Goal: Use online tool/utility: Utilize a website feature to perform a specific function

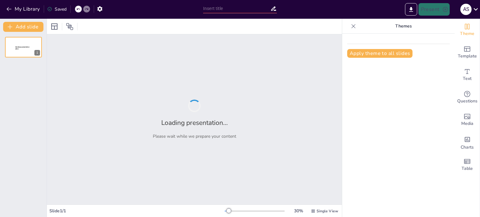
type input "Imported Workshop_IA_Presentacion (1).pptx"
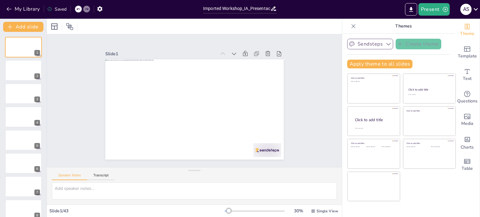
click at [385, 45] on icon "button" at bounding box center [388, 44] width 6 height 6
click at [433, 62] on div "Apply theme to all slides" at bounding box center [398, 64] width 103 height 9
click at [464, 29] on icon "Change the overall theme" at bounding box center [468, 27] width 8 height 8
click at [464, 52] on icon "Add ready made slides" at bounding box center [468, 49] width 8 height 8
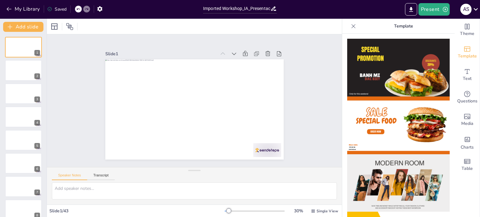
click at [350, 26] on icon at bounding box center [353, 26] width 6 height 6
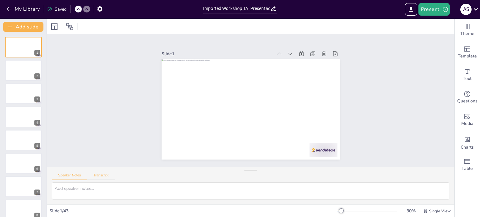
click at [99, 173] on button "Transcript" at bounding box center [101, 176] width 28 height 7
click at [76, 176] on button "Speaker Notes" at bounding box center [69, 176] width 35 height 7
click at [6, 8] on icon "button" at bounding box center [9, 9] width 6 height 6
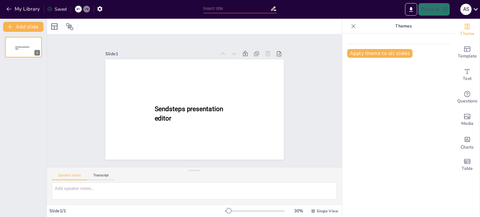
type input "Imported Workshop_IA_Presentacion (1).pptx"
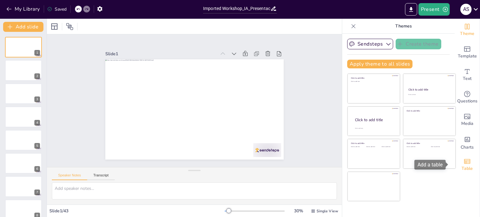
click at [464, 163] on icon "Add a table" at bounding box center [468, 162] width 8 height 8
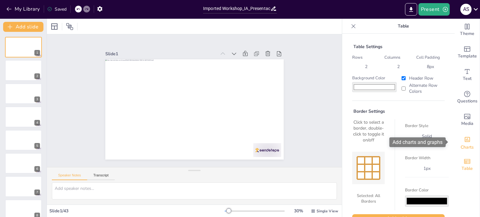
click at [463, 144] on span "Charts" at bounding box center [467, 147] width 13 height 7
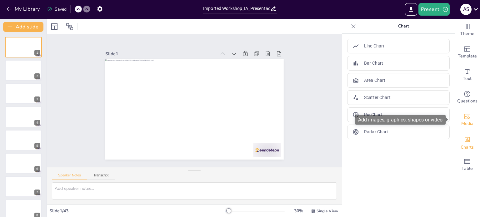
click at [461, 121] on span "Media" at bounding box center [467, 123] width 12 height 7
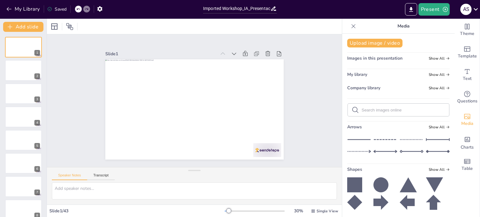
click at [350, 25] on icon at bounding box center [353, 26] width 6 height 6
